Goal: Task Accomplishment & Management: Complete application form

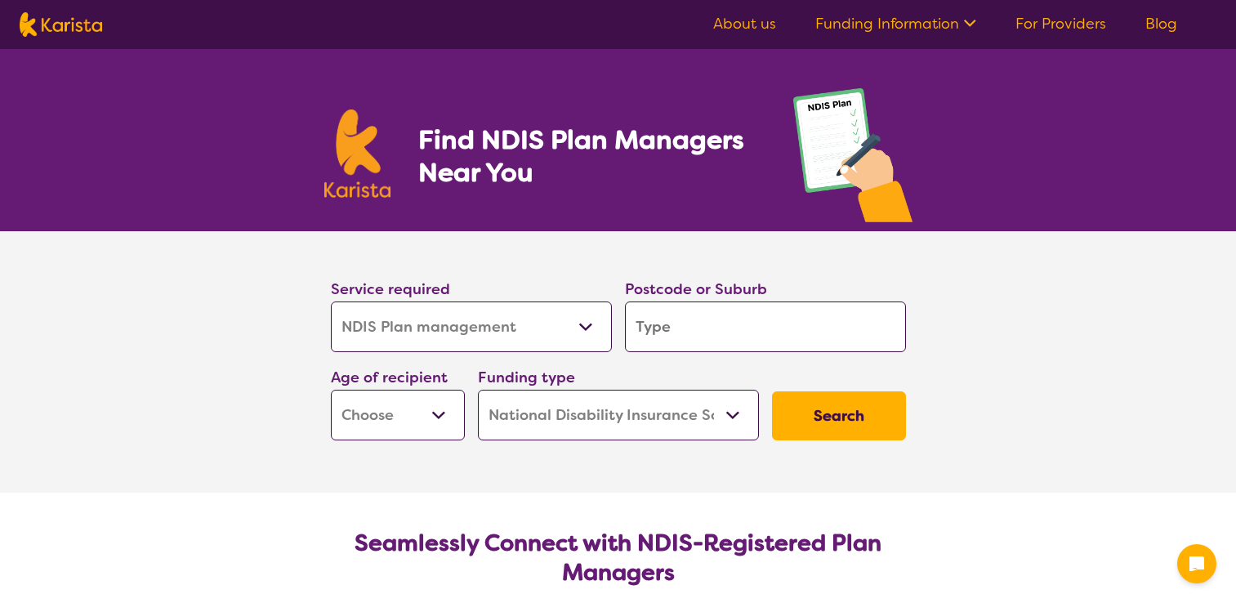
select select "NDIS Plan management"
select select "NDIS"
select select "NDIS Plan management"
select select "NDIS"
select select "NDIS Plan management"
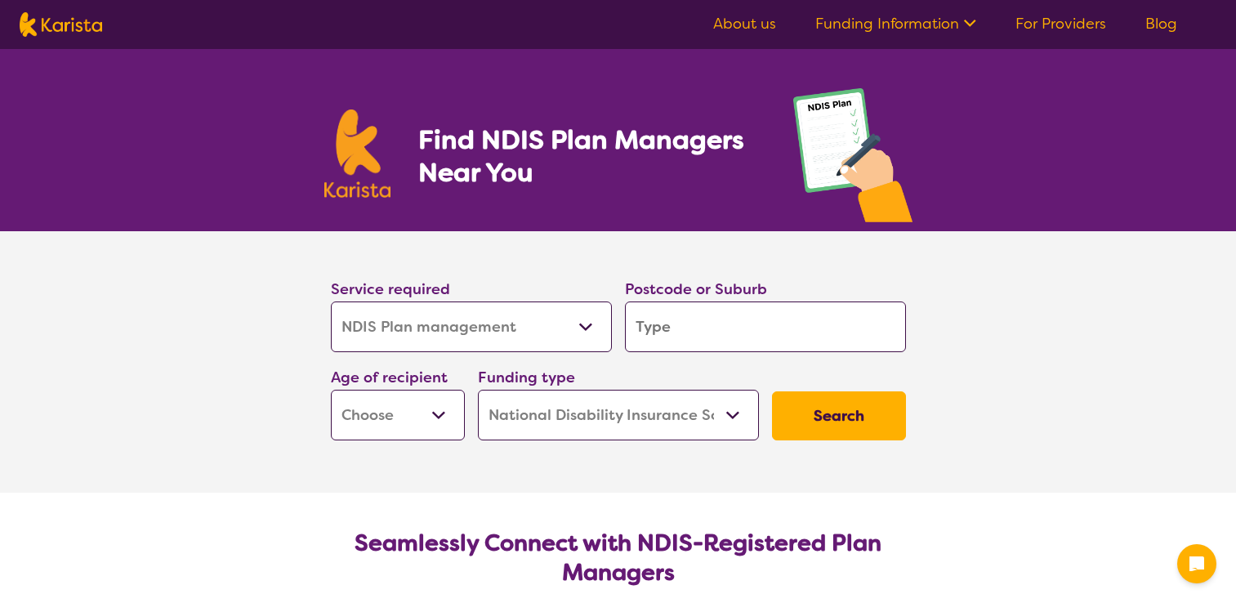
select select "NDIS"
select select "NDIS Plan management"
select select "NDIS"
